Goal: Information Seeking & Learning: Learn about a topic

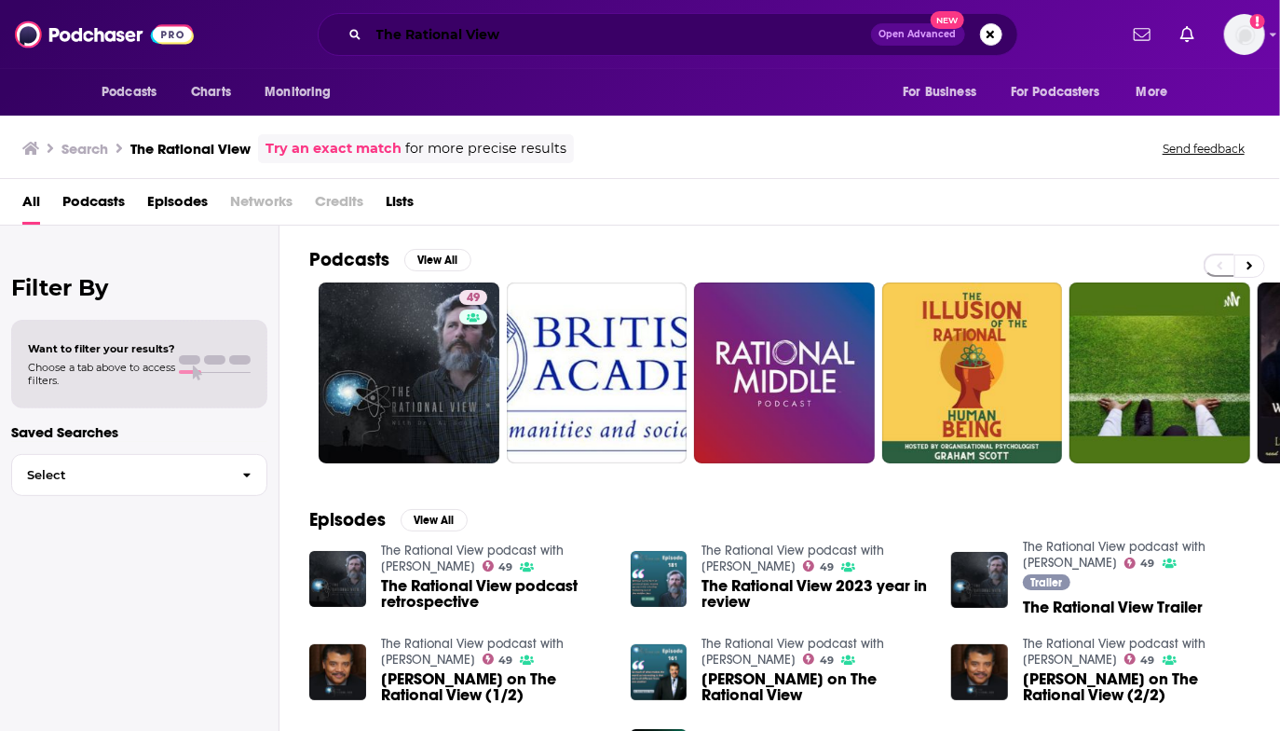
click at [427, 41] on input "The Rational View" at bounding box center [620, 35] width 502 height 30
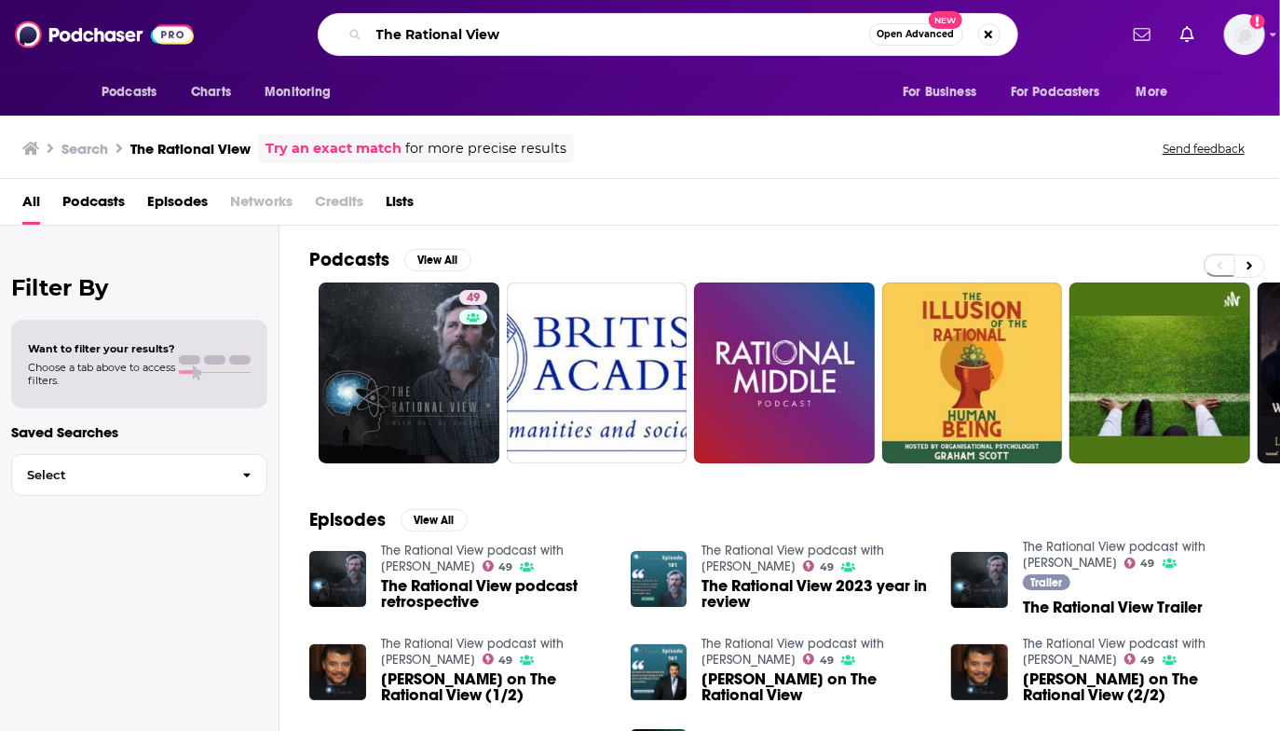
click at [427, 41] on input "The Rational View" at bounding box center [619, 35] width 500 height 30
paste input "[PERSON_NAME]"
type input "[PERSON_NAME]"
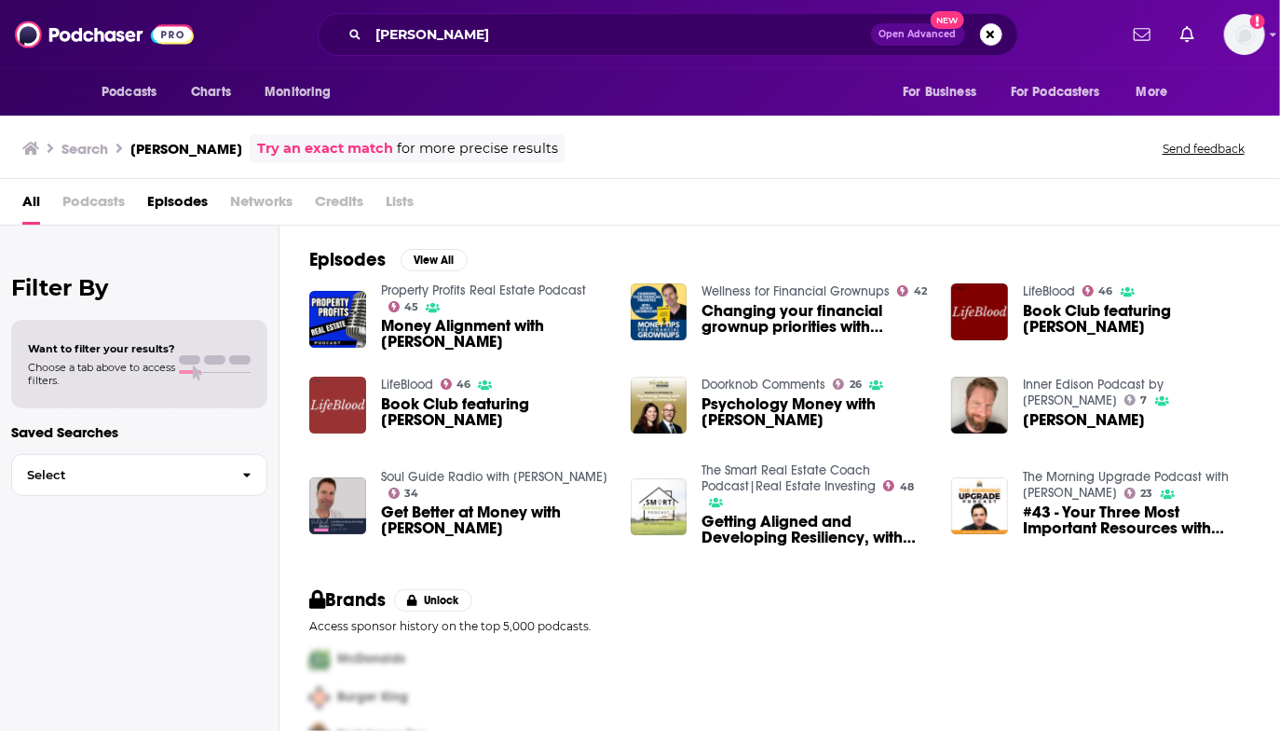
click at [354, 405] on img "Book Club featuring George Grombacher" at bounding box center [337, 404] width 57 height 57
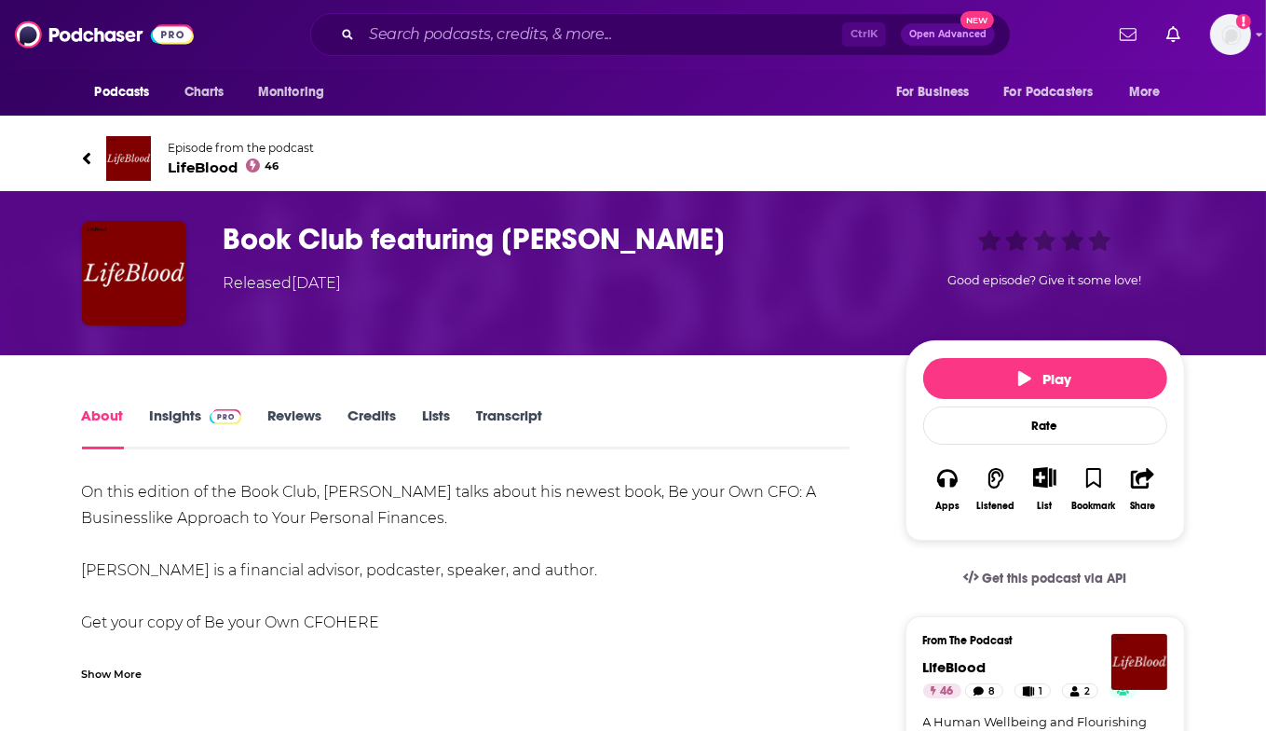
click at [179, 419] on link "Insights" at bounding box center [196, 427] width 92 height 43
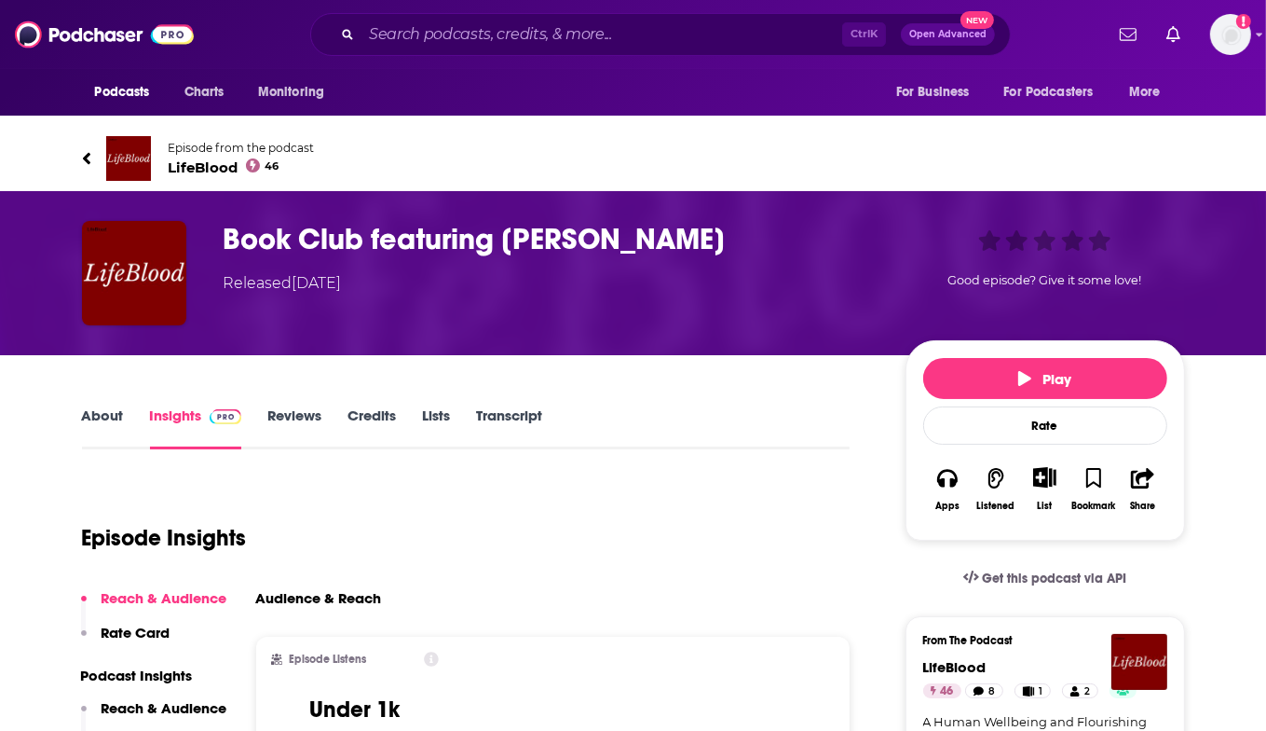
click at [104, 416] on link "About" at bounding box center [103, 427] width 42 height 43
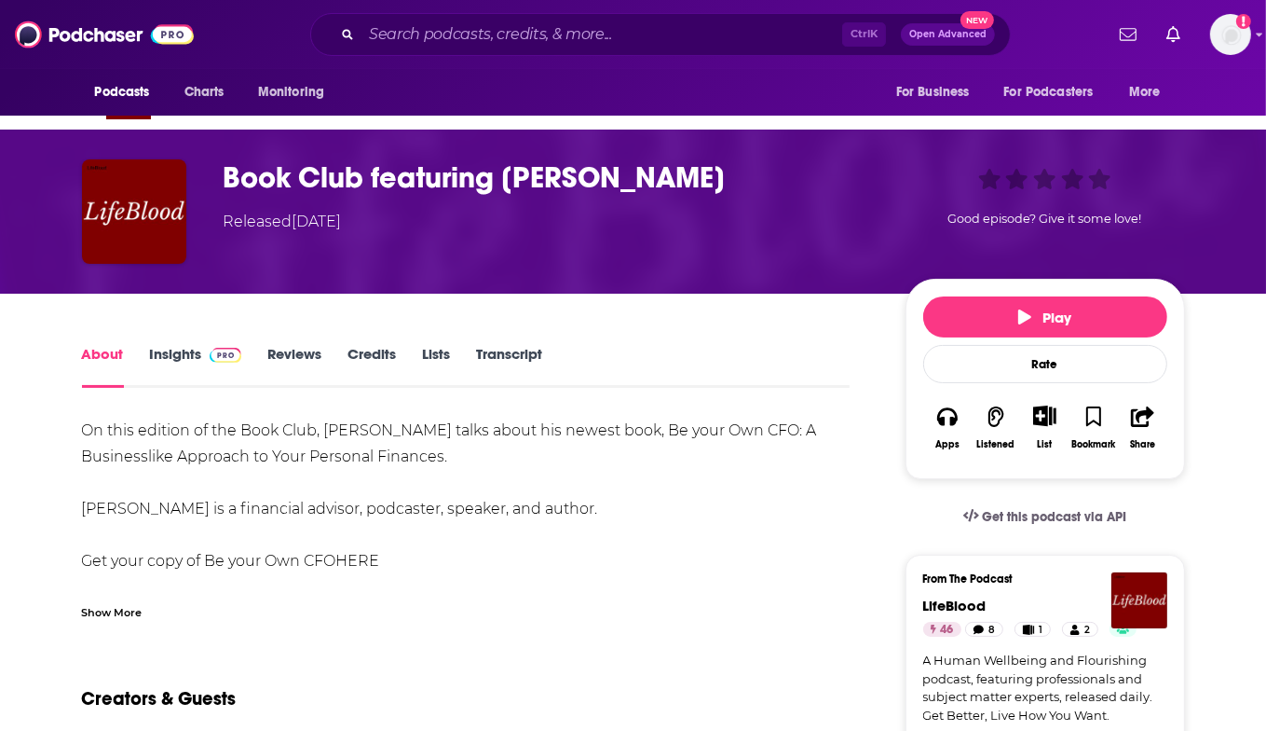
scroll to position [93, 0]
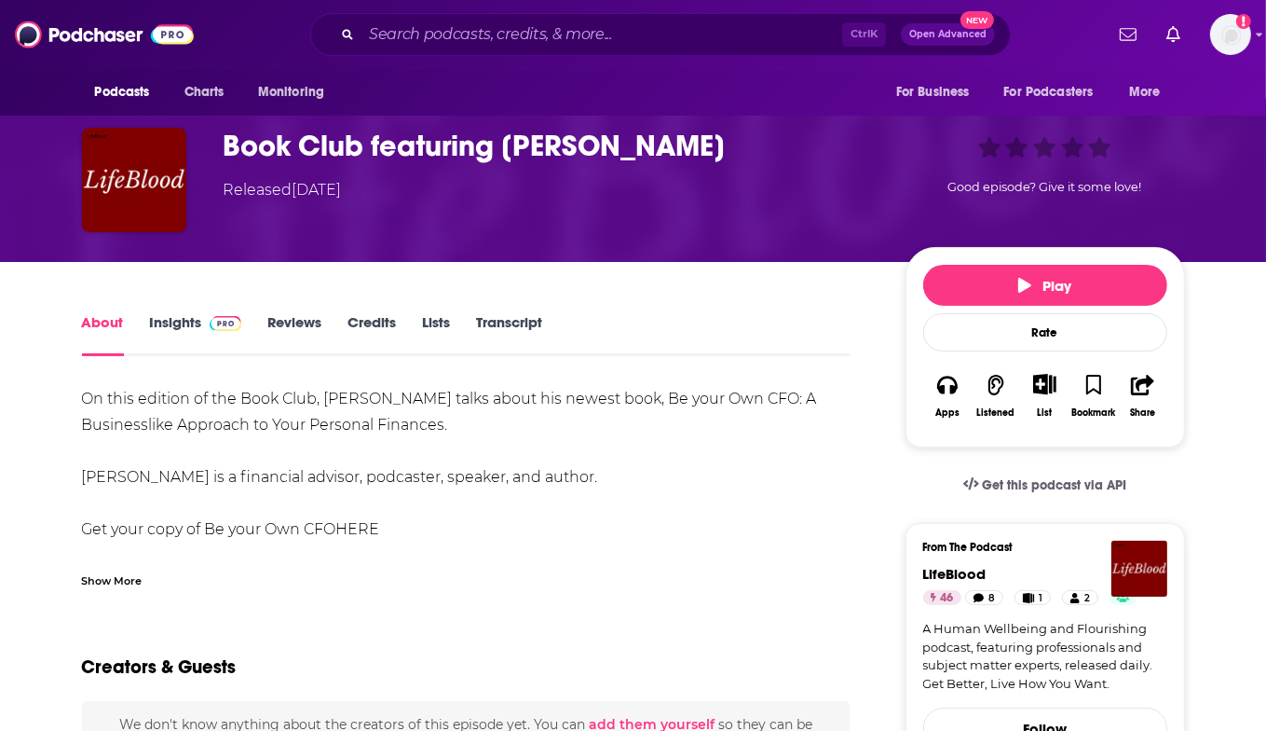
click at [563, 429] on div "On this edition of the Book Club, [PERSON_NAME] talks about his newest book, Be…" at bounding box center [466, 621] width 769 height 470
click at [563, 424] on div "On this edition of the Book Club, [PERSON_NAME] talks about his newest book, Be…" at bounding box center [466, 621] width 769 height 470
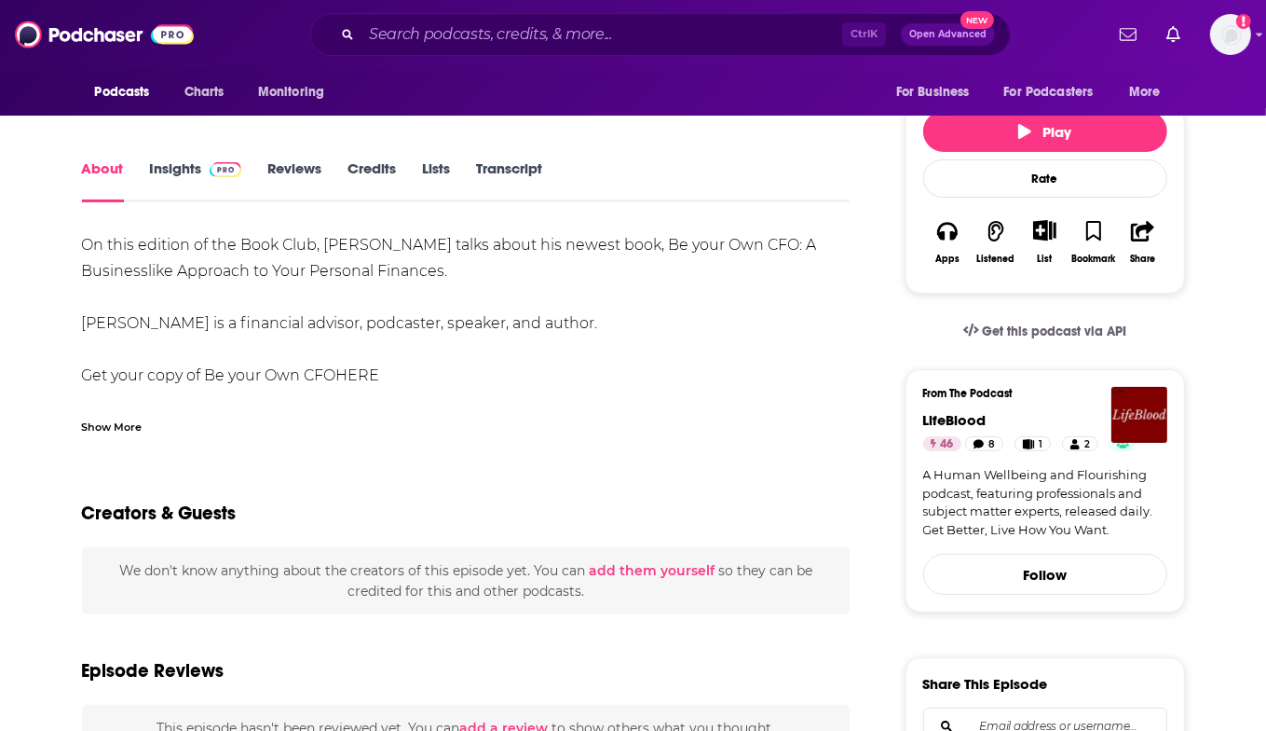
scroll to position [280, 0]
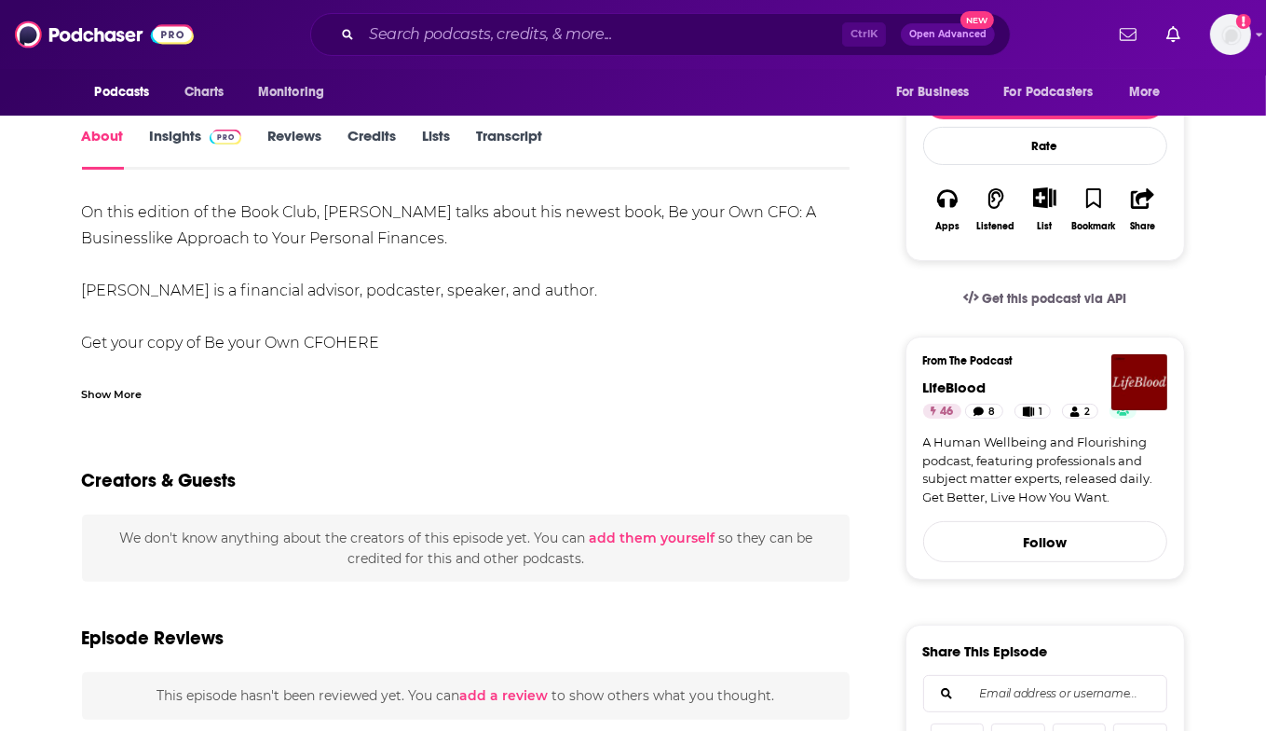
drag, startPoint x: 112, startPoint y: 391, endPoint x: 170, endPoint y: 392, distance: 57.8
click at [113, 391] on div "Show More" at bounding box center [112, 393] width 61 height 18
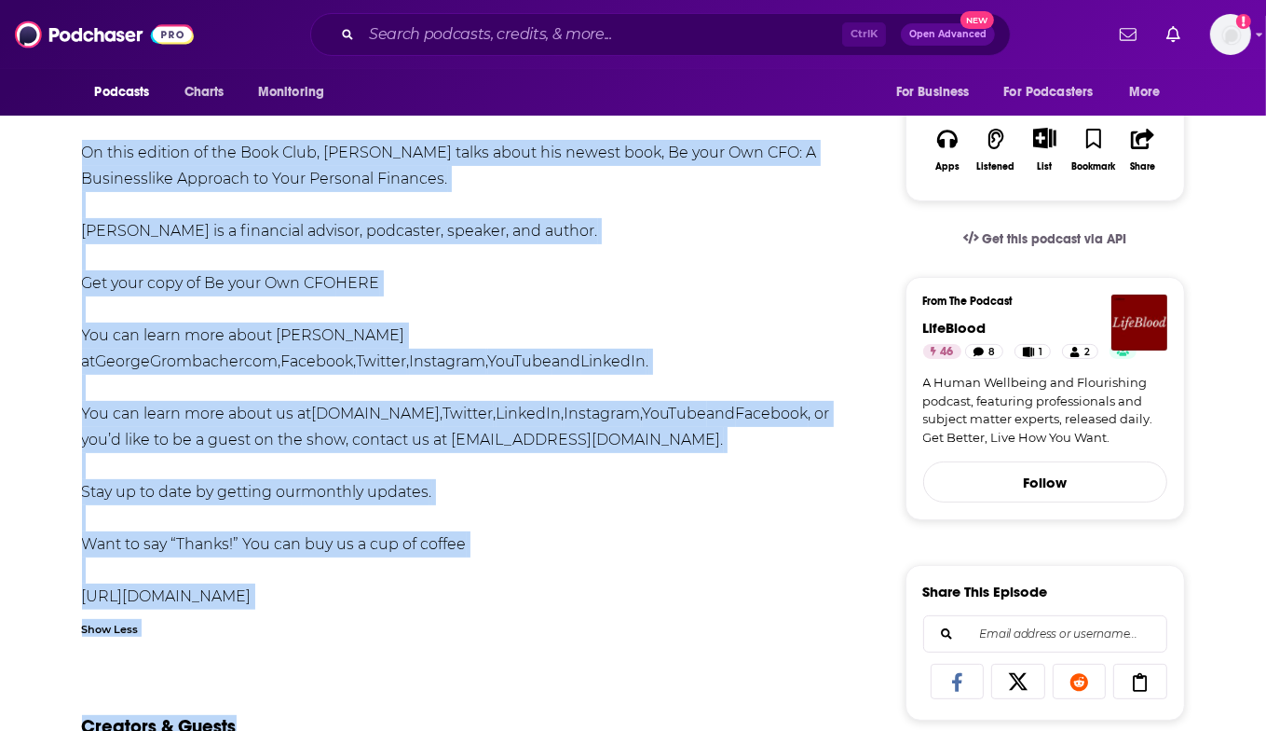
scroll to position [361, 0]
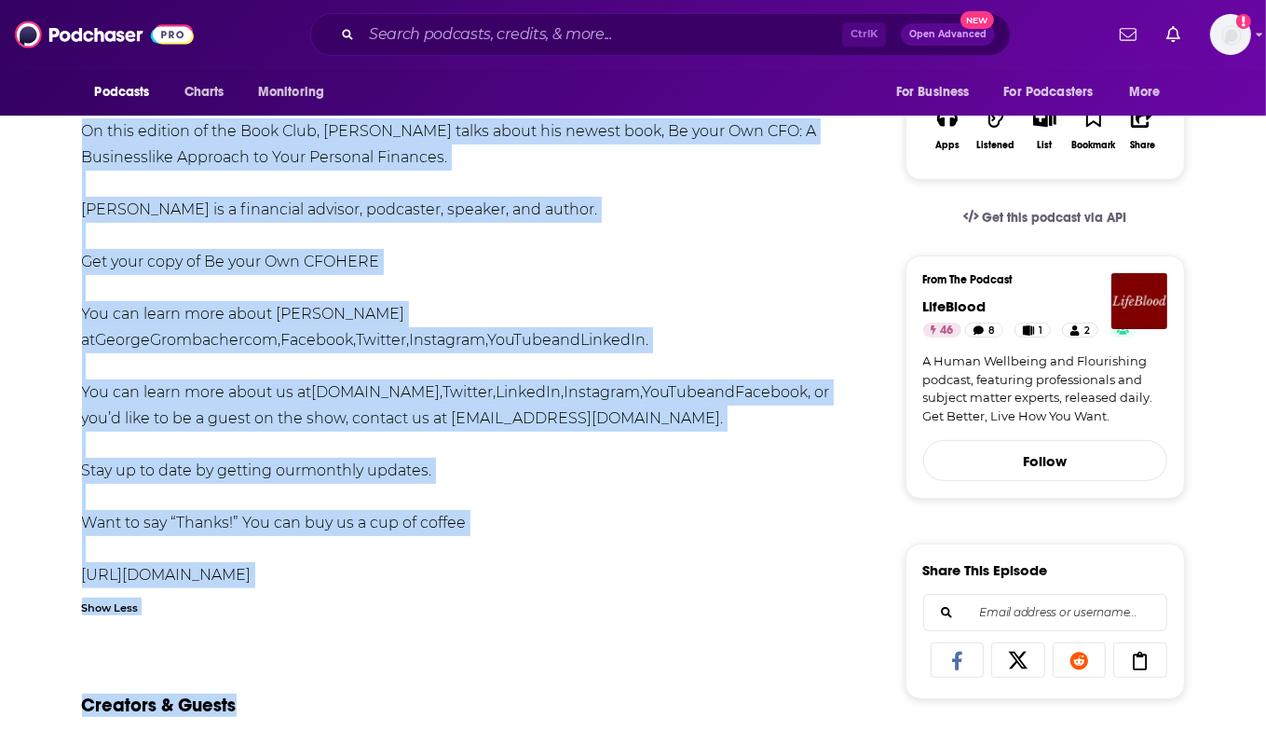
drag, startPoint x: 80, startPoint y: 305, endPoint x: 497, endPoint y: 579, distance: 498.6
copy div "On this edition of the Book Club, [PERSON_NAME] talks about his newest book, Be…"
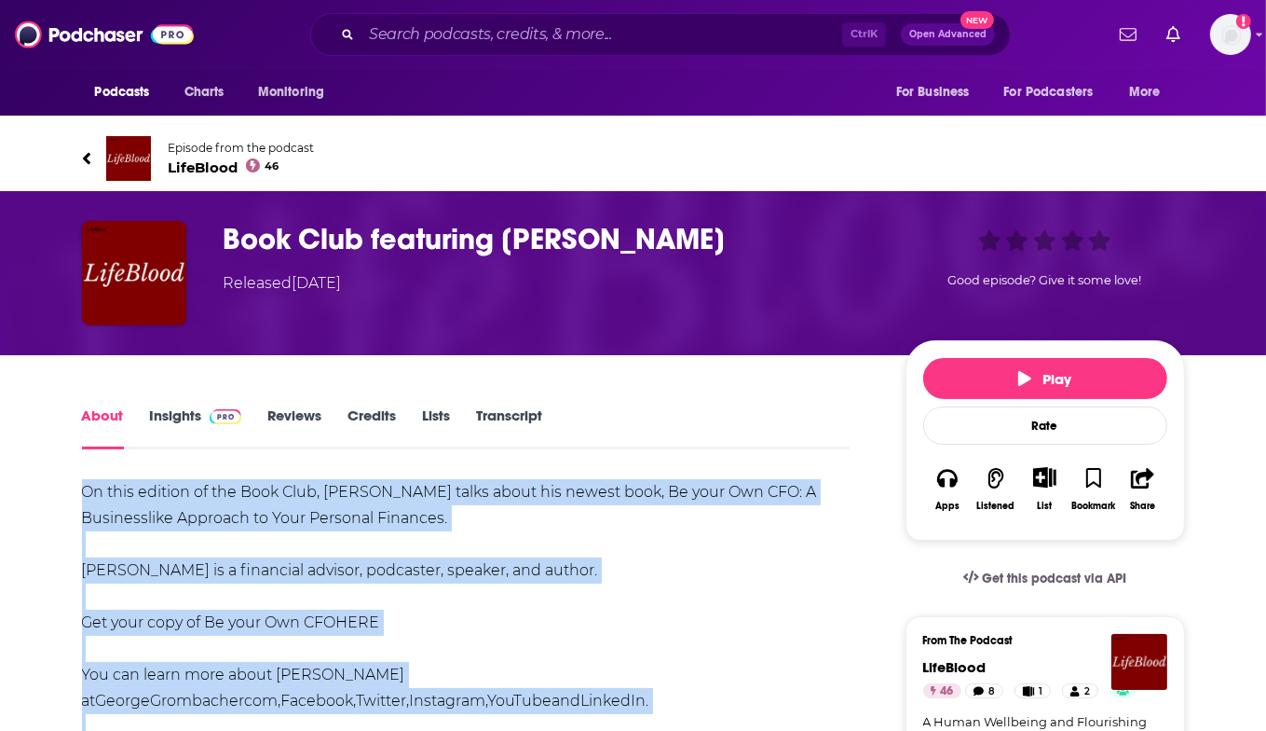
drag, startPoint x: 183, startPoint y: 413, endPoint x: 224, endPoint y: 413, distance: 41.0
click at [183, 413] on link "Insights" at bounding box center [196, 427] width 92 height 43
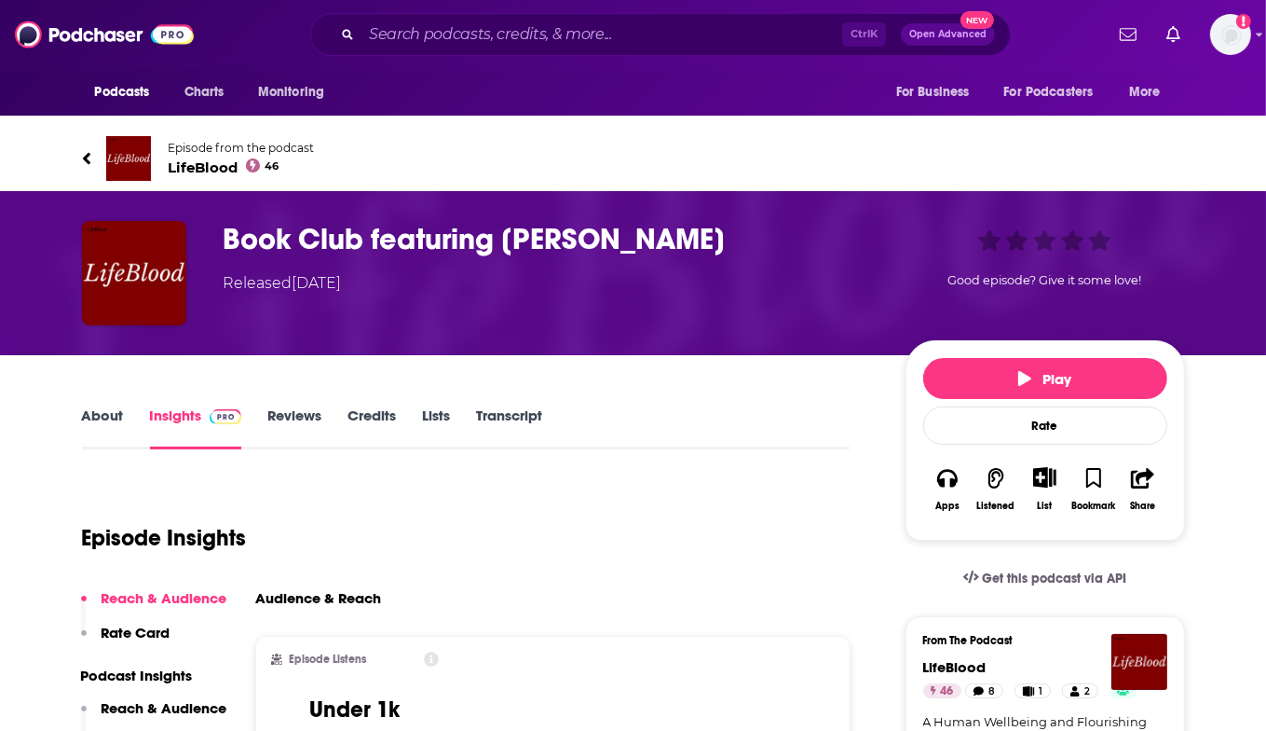
drag, startPoint x: 817, startPoint y: 233, endPoint x: 231, endPoint y: 239, distance: 586.2
click at [231, 239] on h3 "Book Club featuring [PERSON_NAME]" at bounding box center [550, 239] width 652 height 36
copy h3 "Book Club featuring [PERSON_NAME]"
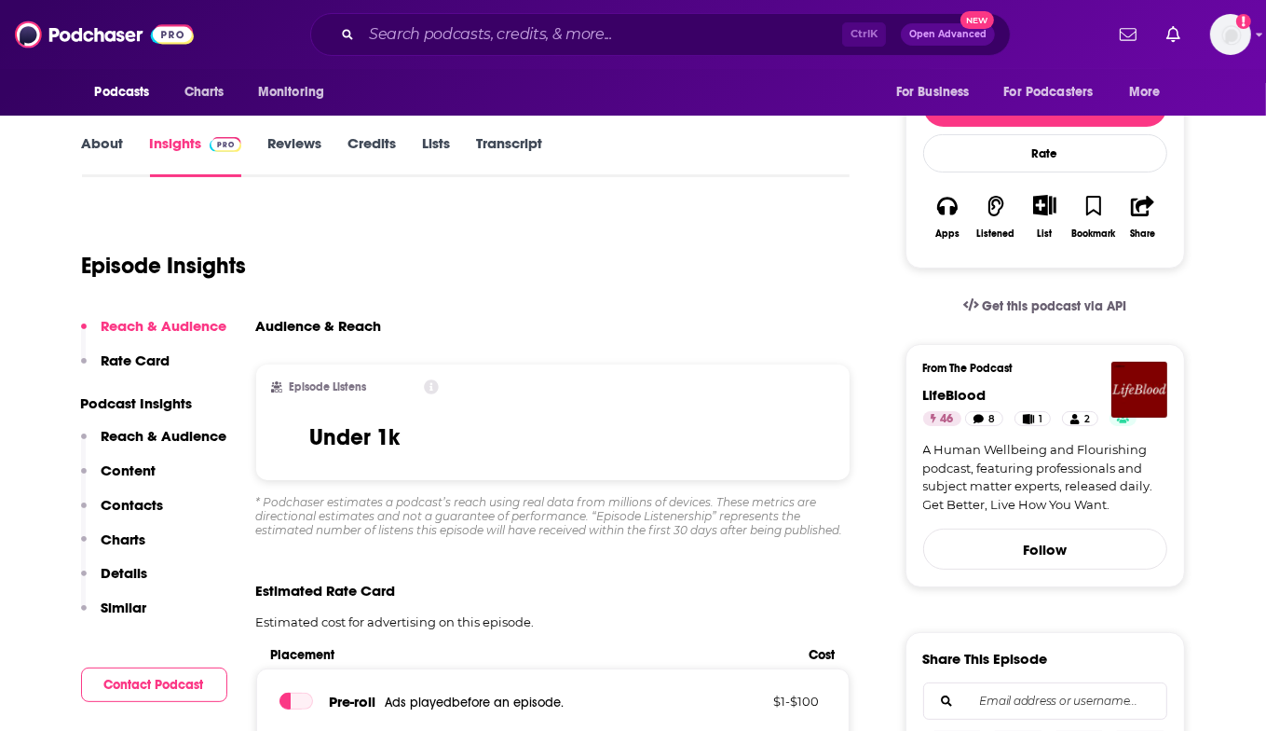
scroll to position [280, 0]
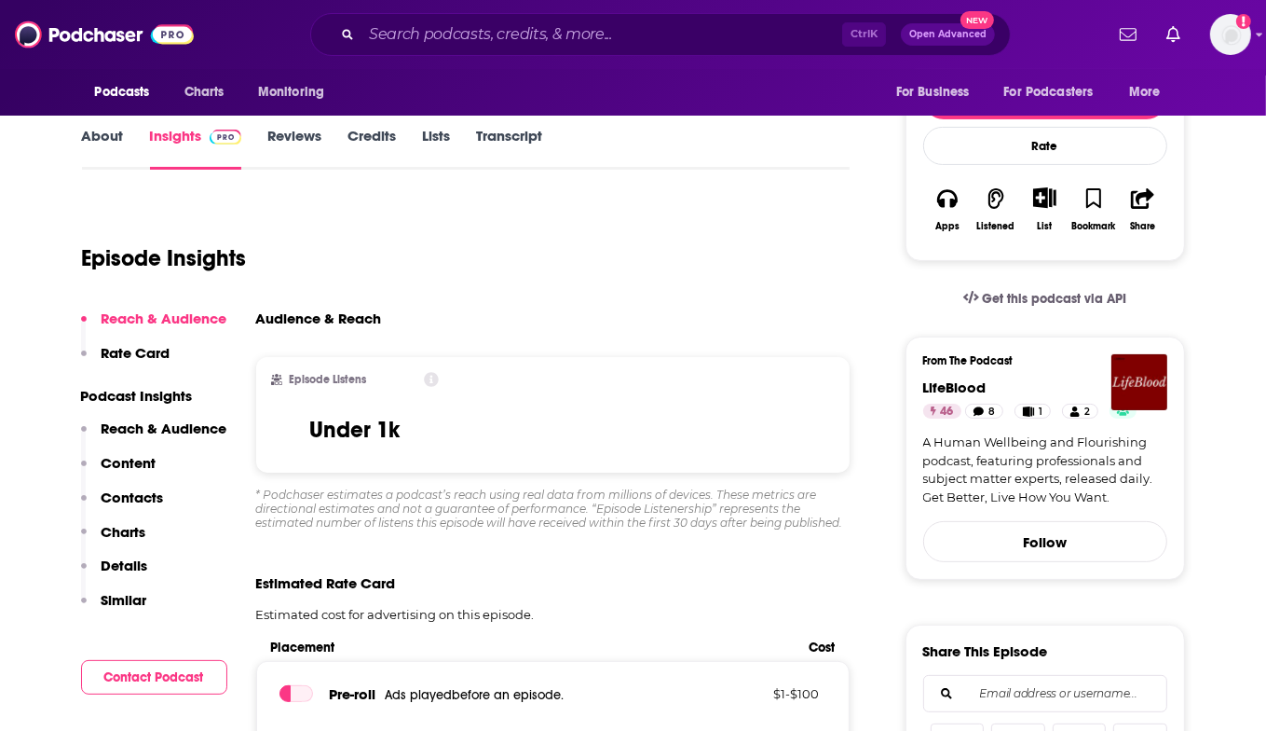
click at [670, 465] on div "Episode Listens Under 1k" at bounding box center [553, 415] width 595 height 116
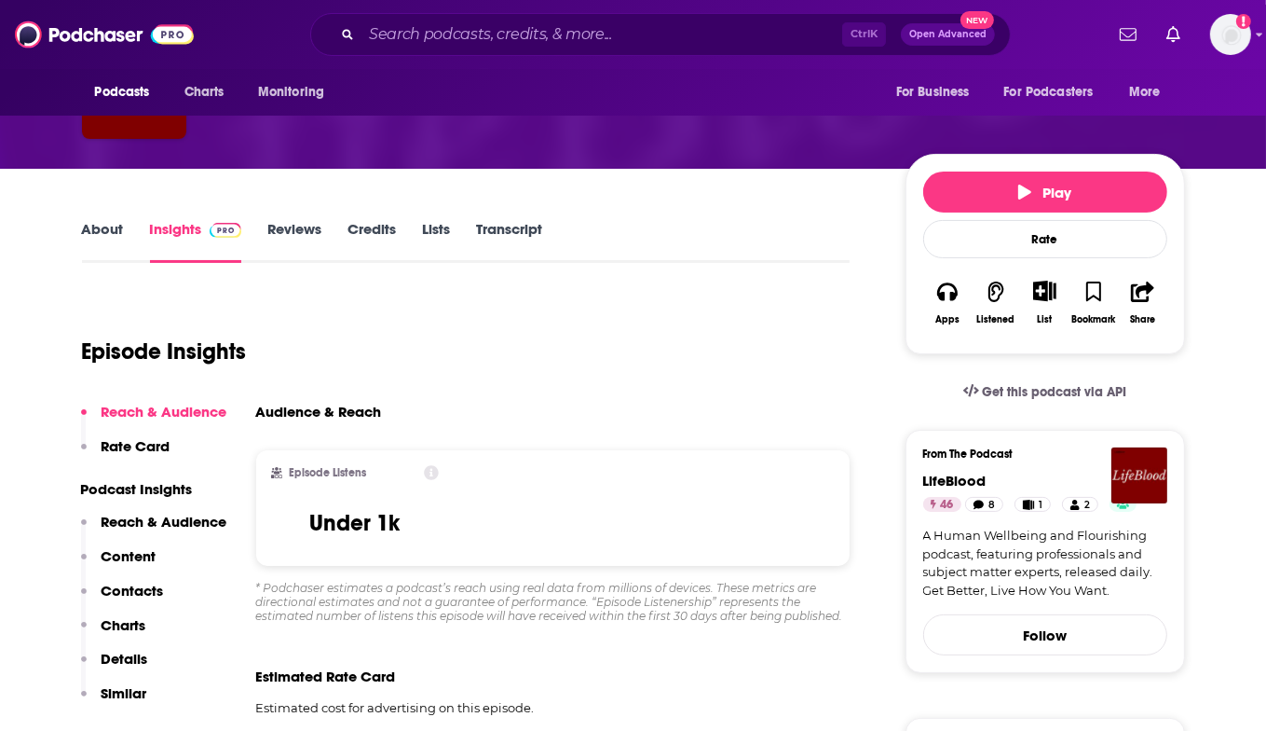
scroll to position [0, 0]
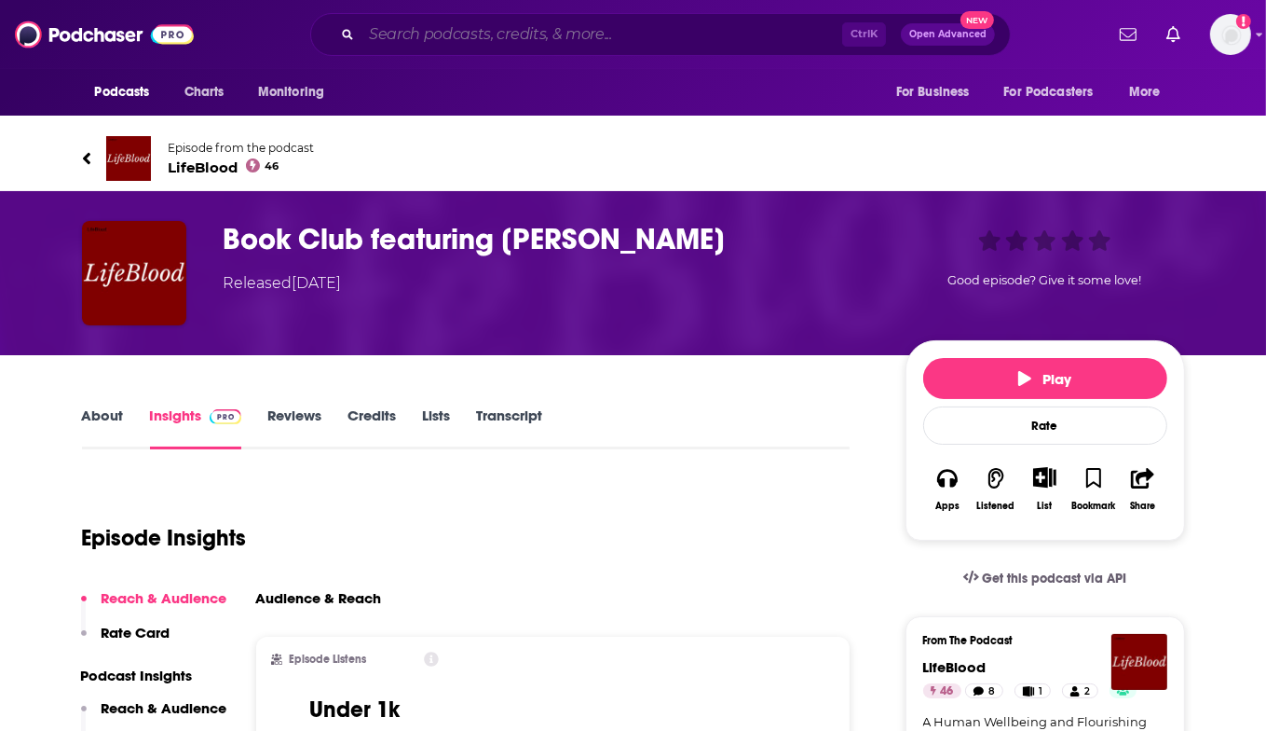
click at [414, 34] on input "Search podcasts, credits, & more..." at bounding box center [602, 35] width 481 height 30
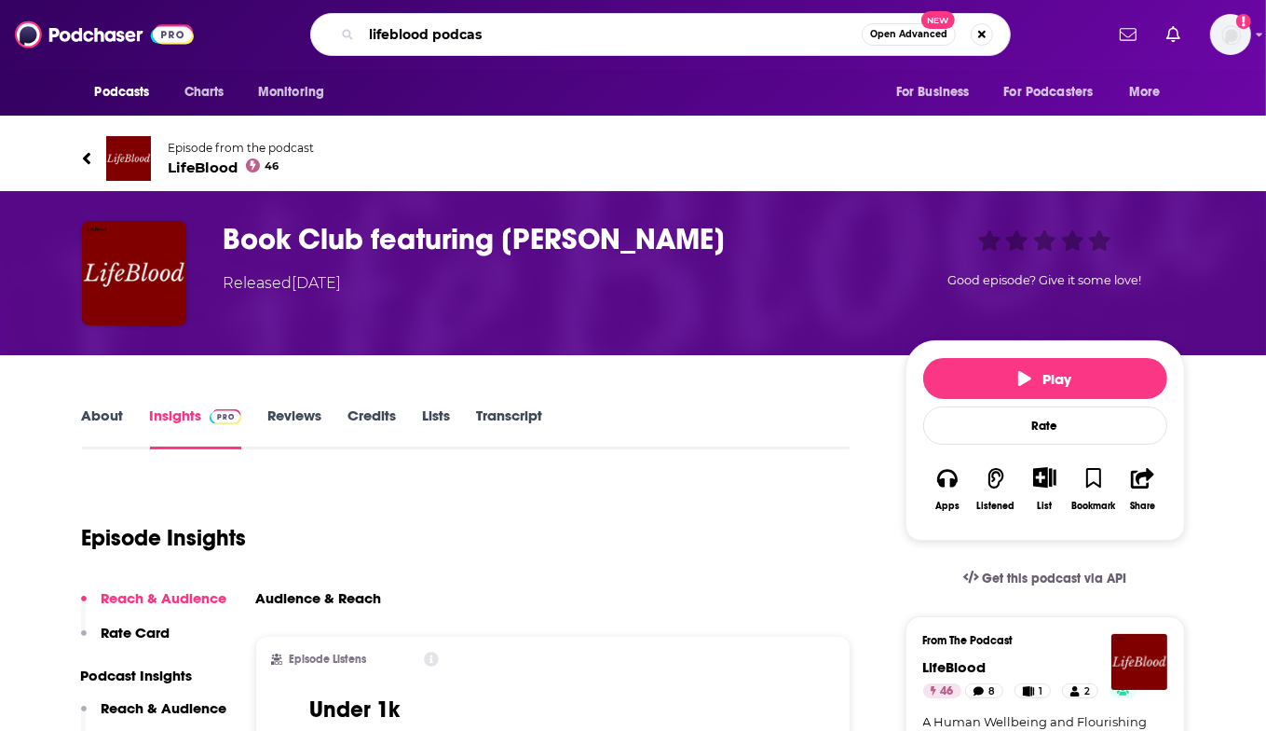
type input "lifeblood podcast"
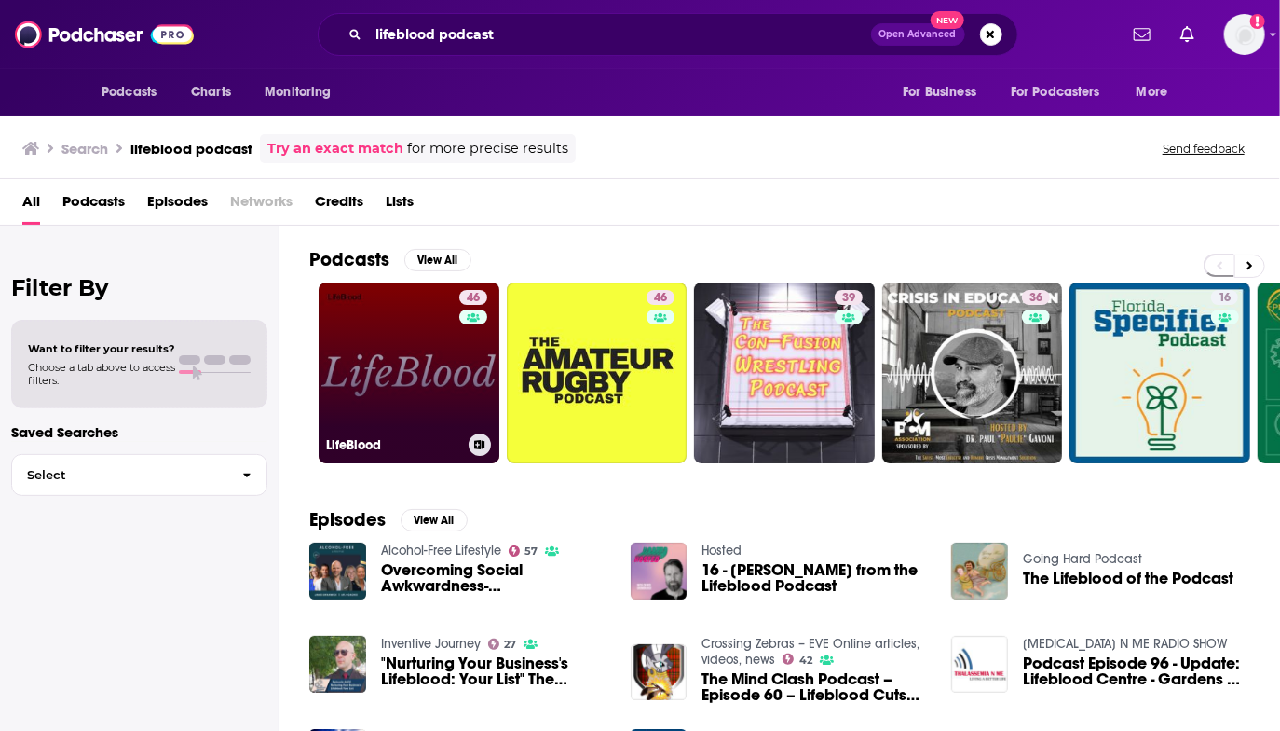
click at [431, 364] on link "46 LifeBlood" at bounding box center [409, 372] width 181 height 181
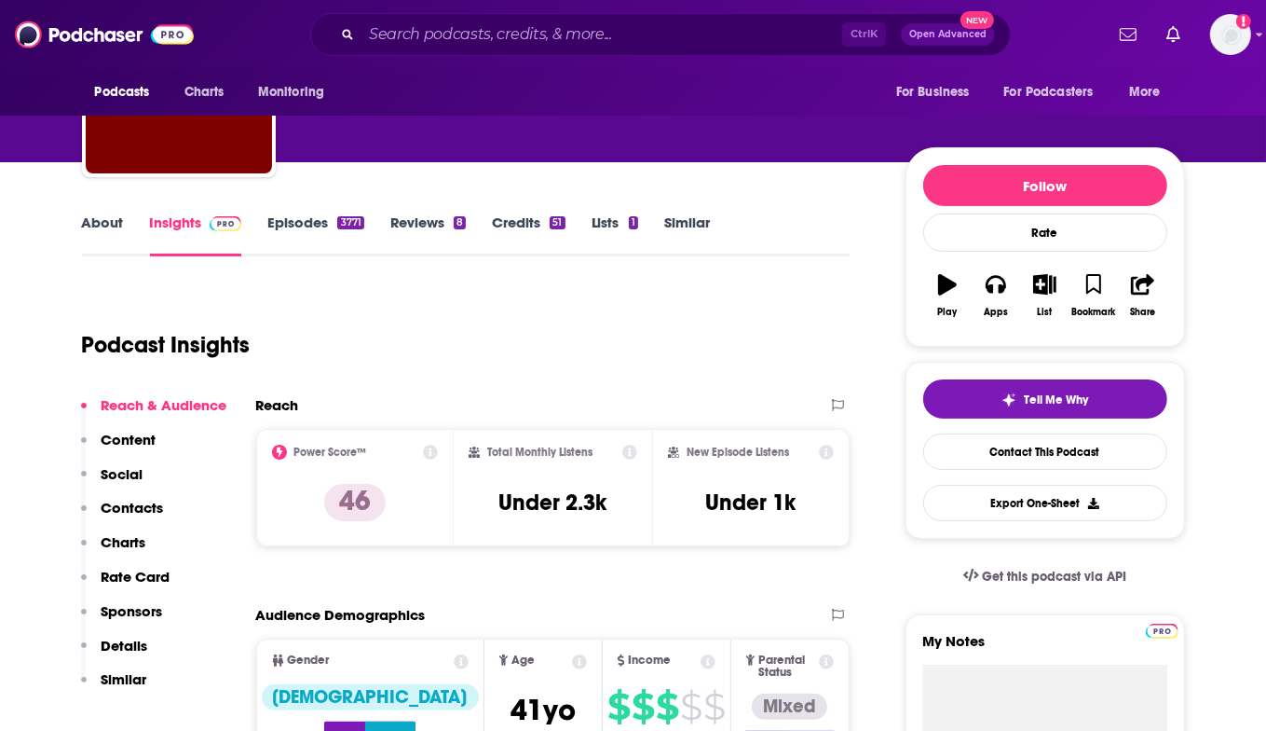
scroll to position [186, 0]
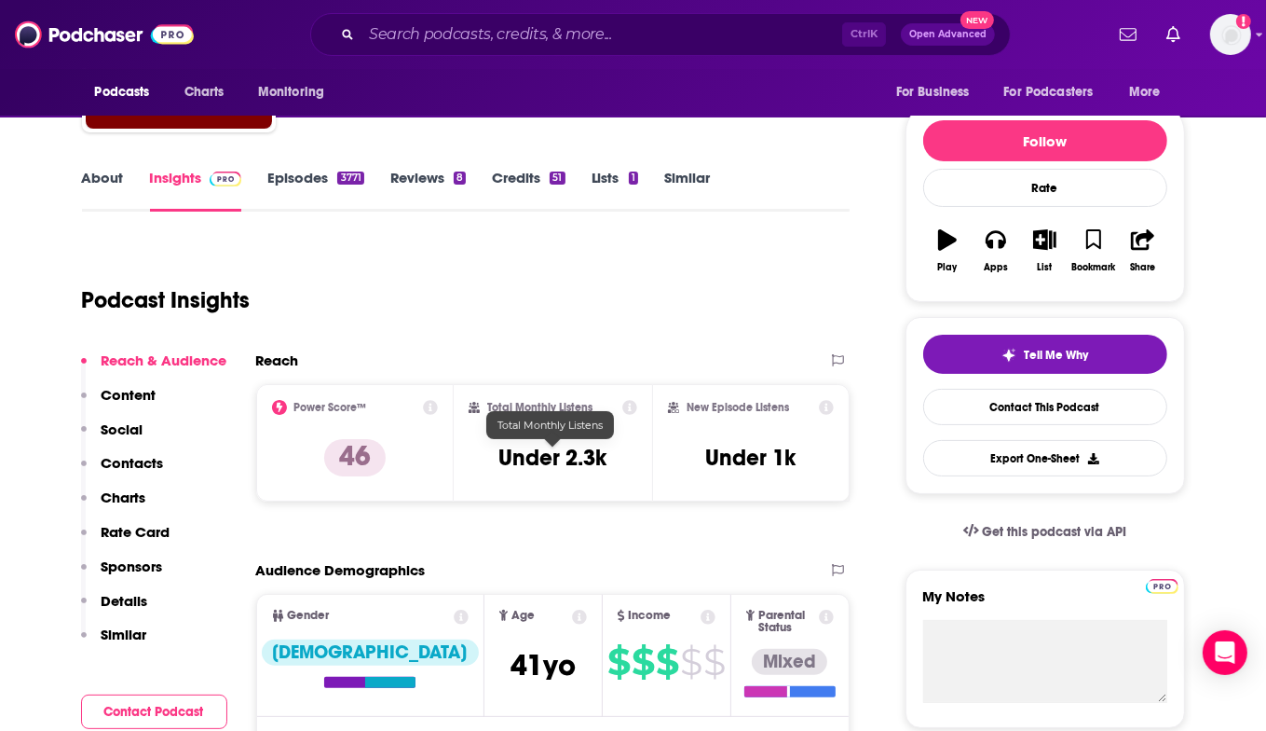
click at [521, 460] on h3 "Under 2.3k" at bounding box center [553, 458] width 108 height 28
drag, startPoint x: 521, startPoint y: 460, endPoint x: 604, endPoint y: 462, distance: 83.0
click at [604, 462] on h3 "Under 2.3k" at bounding box center [553, 458] width 108 height 28
copy div "Under 2.3k"
click at [637, 458] on div "Total Monthly Listens Under 2.3k" at bounding box center [553, 442] width 198 height 117
